Goal: Task Accomplishment & Management: Complete application form

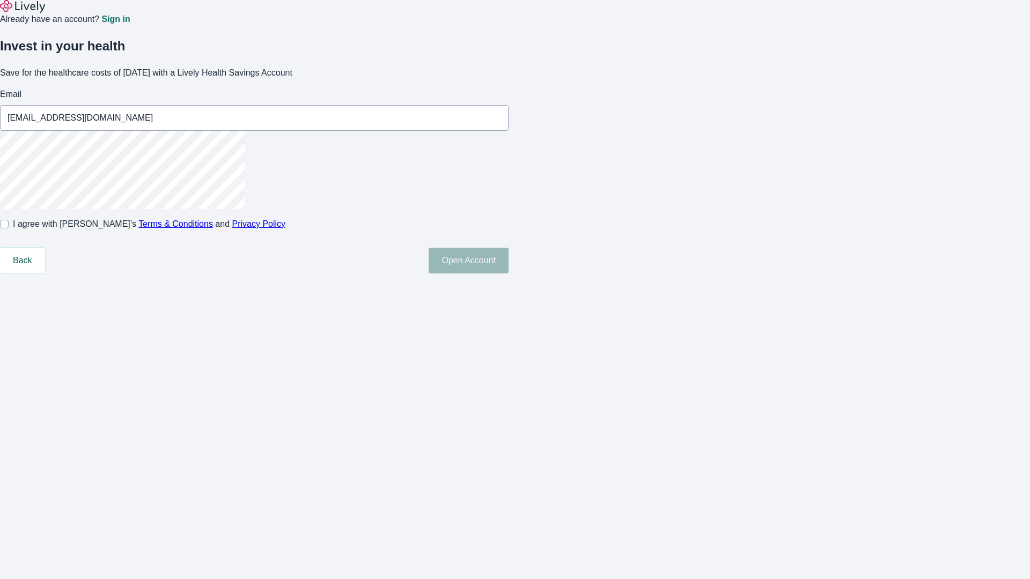
click at [9, 229] on input "I agree with Lively’s Terms & Conditions and Privacy Policy" at bounding box center [4, 224] width 9 height 9
checkbox input "true"
click at [509, 274] on button "Open Account" at bounding box center [469, 261] width 80 height 26
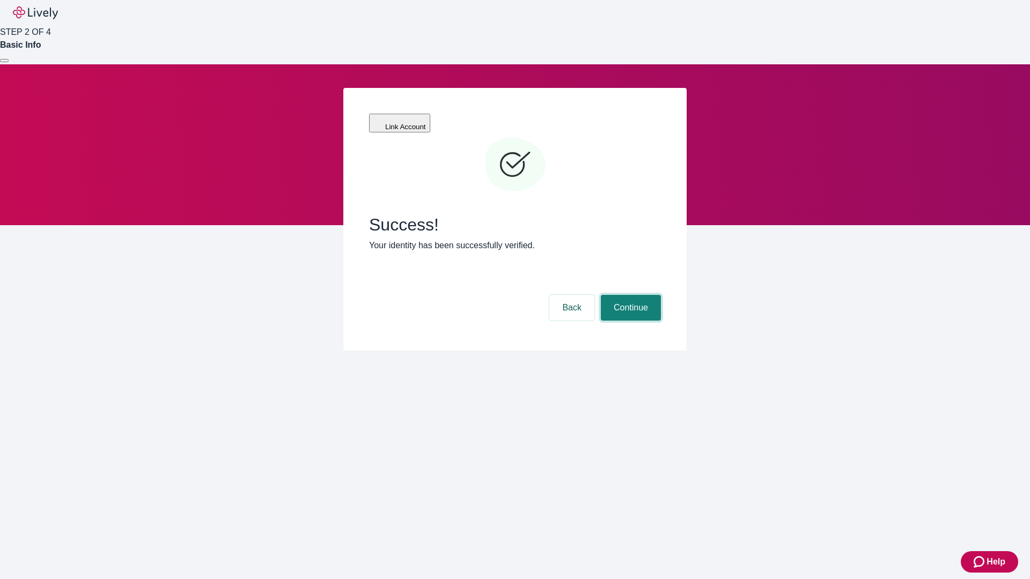
click at [629, 295] on button "Continue" at bounding box center [631, 308] width 60 height 26
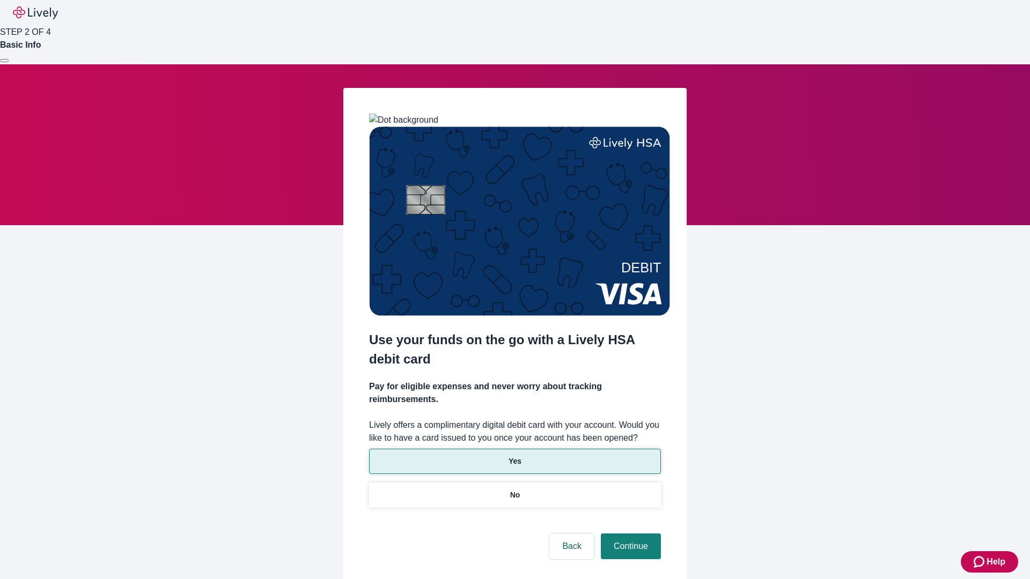
click at [514, 456] on p "Yes" at bounding box center [515, 461] width 13 height 11
click at [629, 534] on button "Continue" at bounding box center [631, 547] width 60 height 26
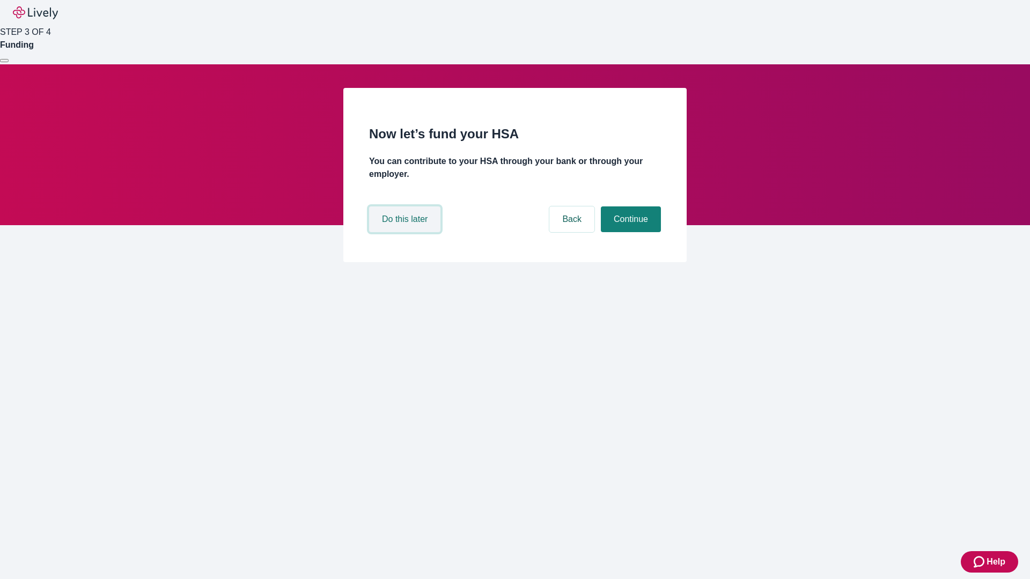
click at [406, 232] on button "Do this later" at bounding box center [404, 220] width 71 height 26
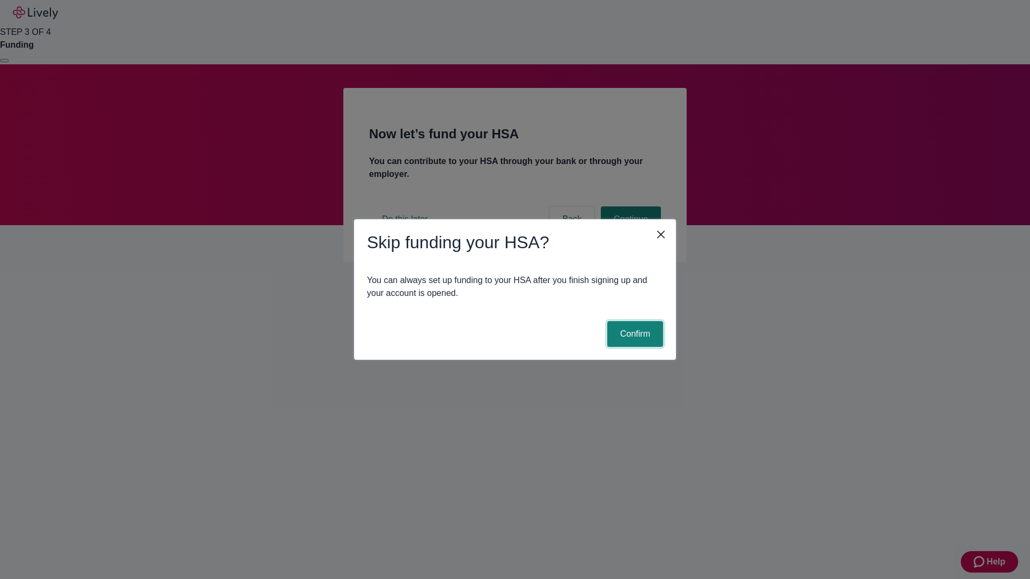
click at [634, 334] on button "Confirm" at bounding box center [635, 334] width 56 height 26
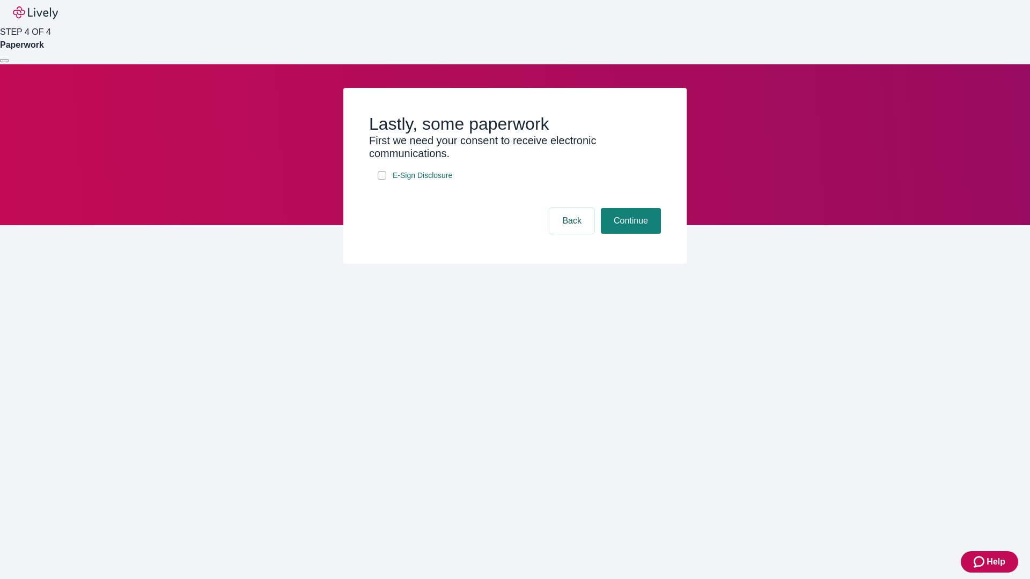
click at [382, 180] on input "E-Sign Disclosure" at bounding box center [382, 175] width 9 height 9
checkbox input "true"
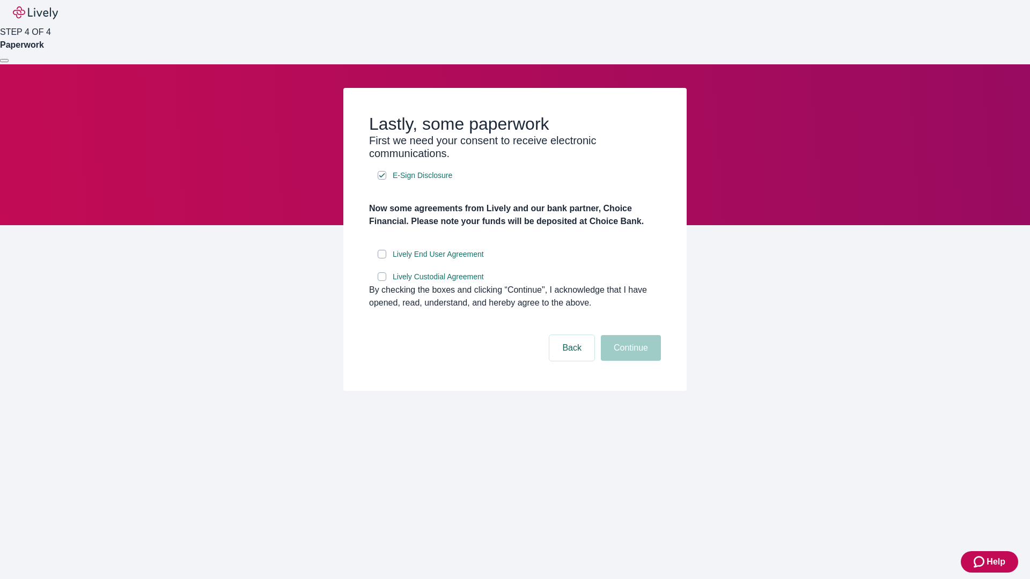
click at [382, 259] on input "Lively End User Agreement" at bounding box center [382, 254] width 9 height 9
checkbox input "true"
click at [382, 281] on input "Lively Custodial Agreement" at bounding box center [382, 277] width 9 height 9
checkbox input "true"
click at [629, 361] on button "Continue" at bounding box center [631, 348] width 60 height 26
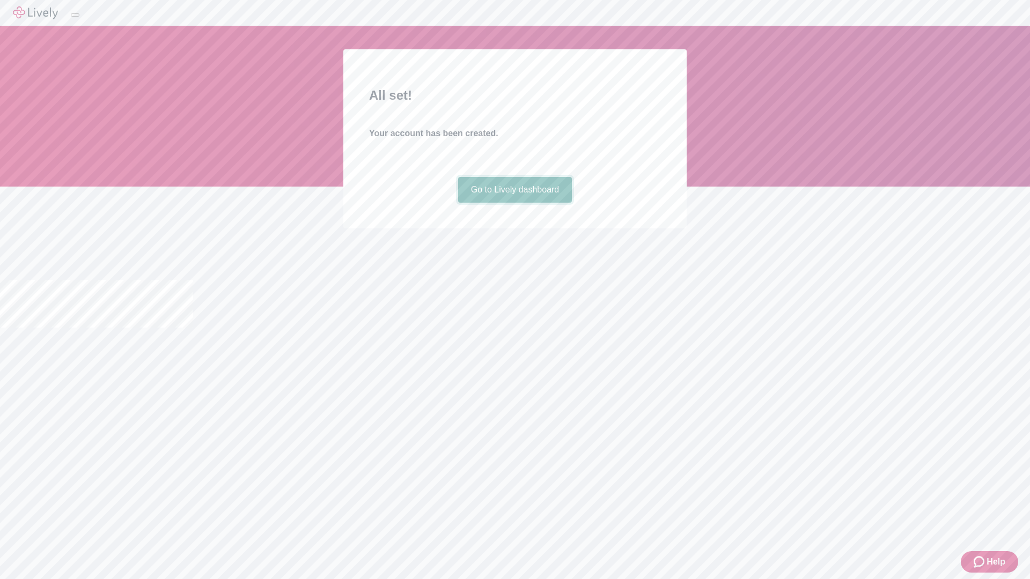
click at [514, 203] on link "Go to Lively dashboard" at bounding box center [515, 190] width 114 height 26
